Goal: Information Seeking & Learning: Learn about a topic

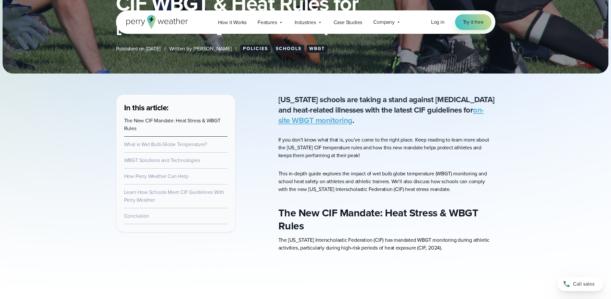
scroll to position [188, 0]
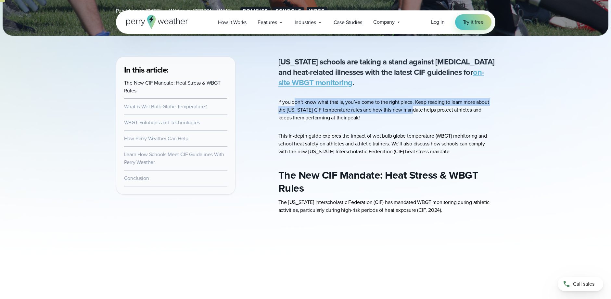
drag, startPoint x: 326, startPoint y: 103, endPoint x: 407, endPoint y: 107, distance: 80.6
click at [407, 106] on p "If you don’t know what that is, you’ve come to the right place. Keep reading to…" at bounding box center [386, 109] width 217 height 23
drag, startPoint x: 337, startPoint y: 108, endPoint x: 316, endPoint y: 102, distance: 22.0
click at [316, 103] on p "If you don’t know what that is, you’ve come to the right place. Keep reading to…" at bounding box center [386, 109] width 217 height 23
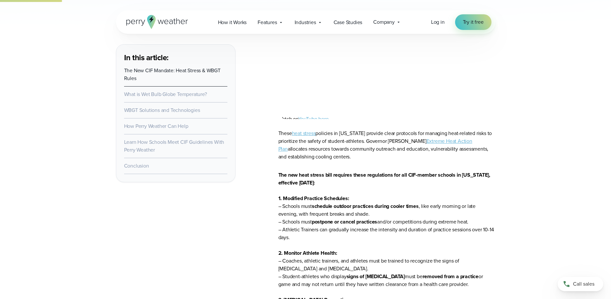
scroll to position [461, 0]
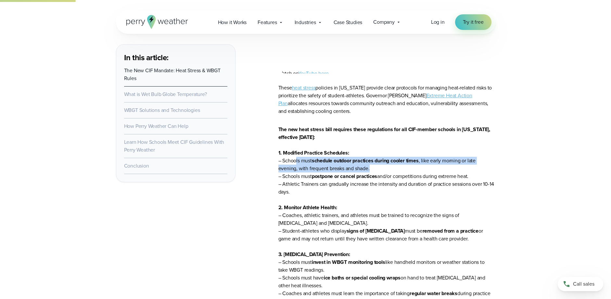
drag, startPoint x: 305, startPoint y: 160, endPoint x: 447, endPoint y: 171, distance: 142.3
click at [447, 171] on p "The new heat stress bill requires these regulations for all CIF-member schools …" at bounding box center [386, 249] width 217 height 249
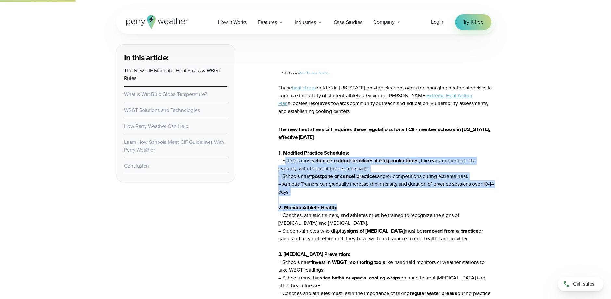
drag, startPoint x: 421, startPoint y: 208, endPoint x: 289, endPoint y: 158, distance: 140.6
click at [286, 159] on p "The new heat stress bill requires these regulations for all CIF-member schools …" at bounding box center [386, 249] width 217 height 249
click at [410, 188] on p "The new heat stress bill requires these regulations for all CIF-member schools …" at bounding box center [386, 249] width 217 height 249
drag, startPoint x: 297, startPoint y: 188, endPoint x: 297, endPoint y: 162, distance: 26.3
click at [296, 163] on p "The new heat stress bill requires these regulations for all CIF-member schools …" at bounding box center [386, 249] width 217 height 249
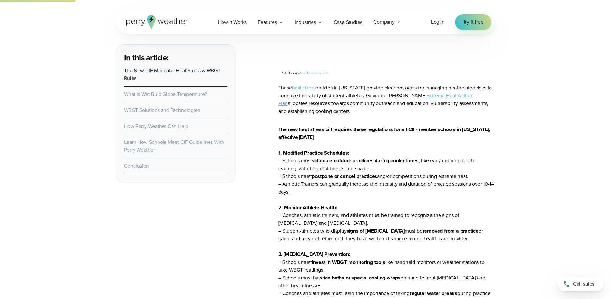
click at [369, 192] on p "The new heat stress bill requires these regulations for all CIF-member schools …" at bounding box center [386, 249] width 217 height 249
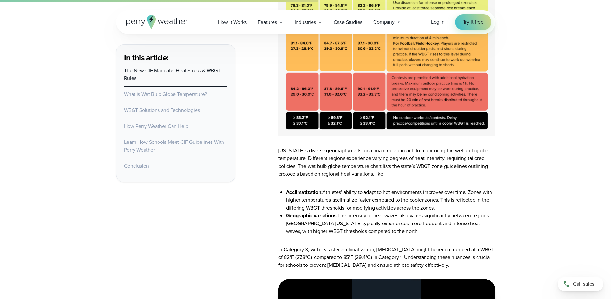
scroll to position [1629, 0]
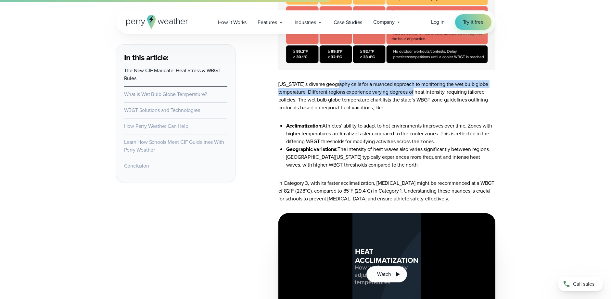
drag, startPoint x: 365, startPoint y: 90, endPoint x: 419, endPoint y: 102, distance: 55.7
click at [418, 96] on p "[US_STATE]’s diverse geography calls for a nuanced approach to monitoring the w…" at bounding box center [386, 95] width 217 height 31
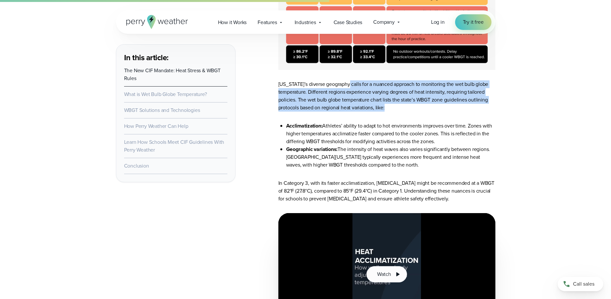
drag, startPoint x: 359, startPoint y: 94, endPoint x: 350, endPoint y: 79, distance: 16.9
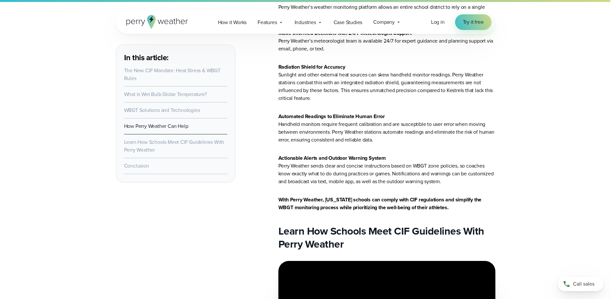
scroll to position [4606, 0]
